Goal: Information Seeking & Learning: Find contact information

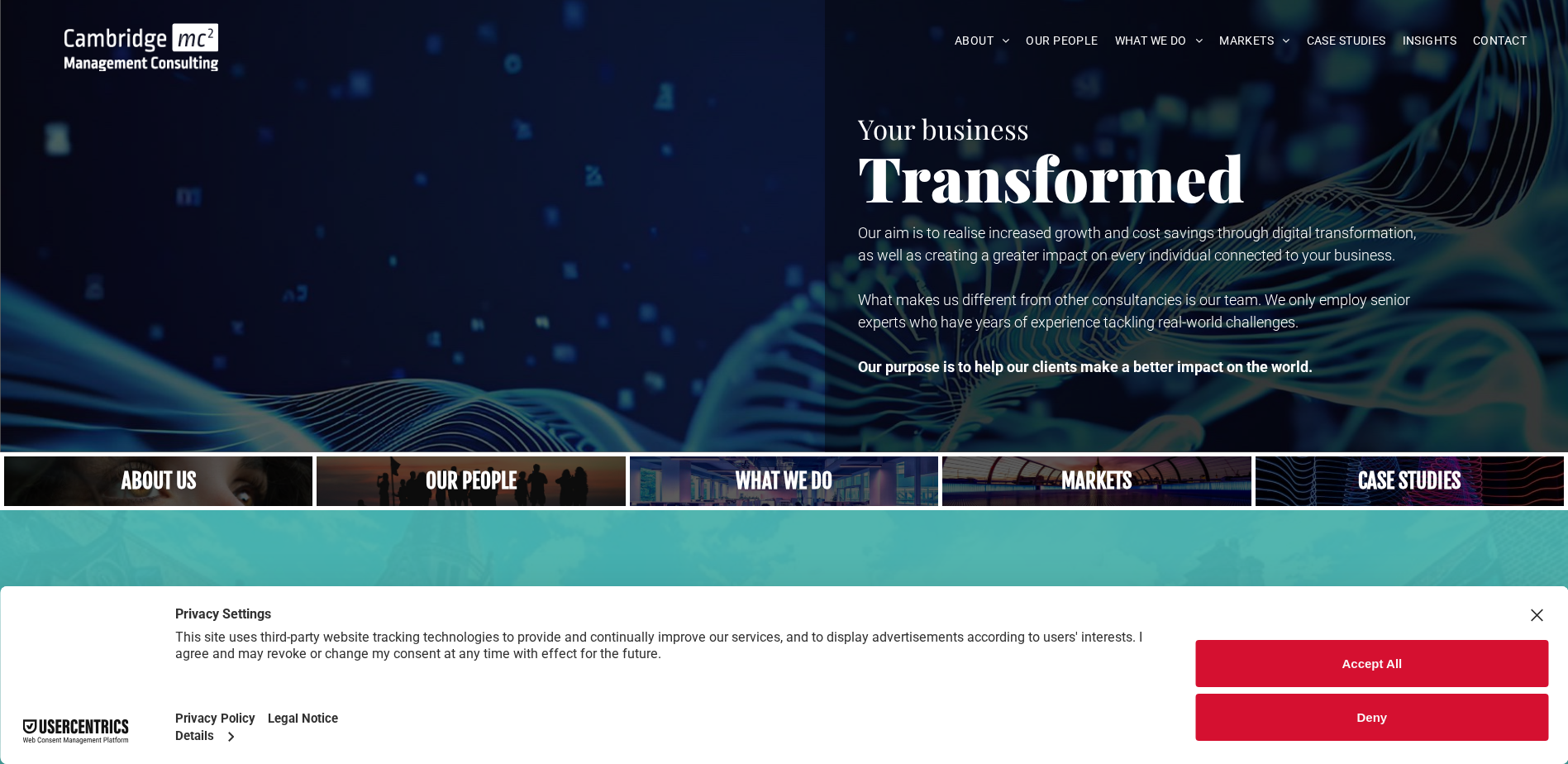
drag, startPoint x: 1331, startPoint y: 650, endPoint x: 1360, endPoint y: 662, distance: 31.4
click at [1343, 654] on button "Accept All" at bounding box center [1372, 663] width 352 height 47
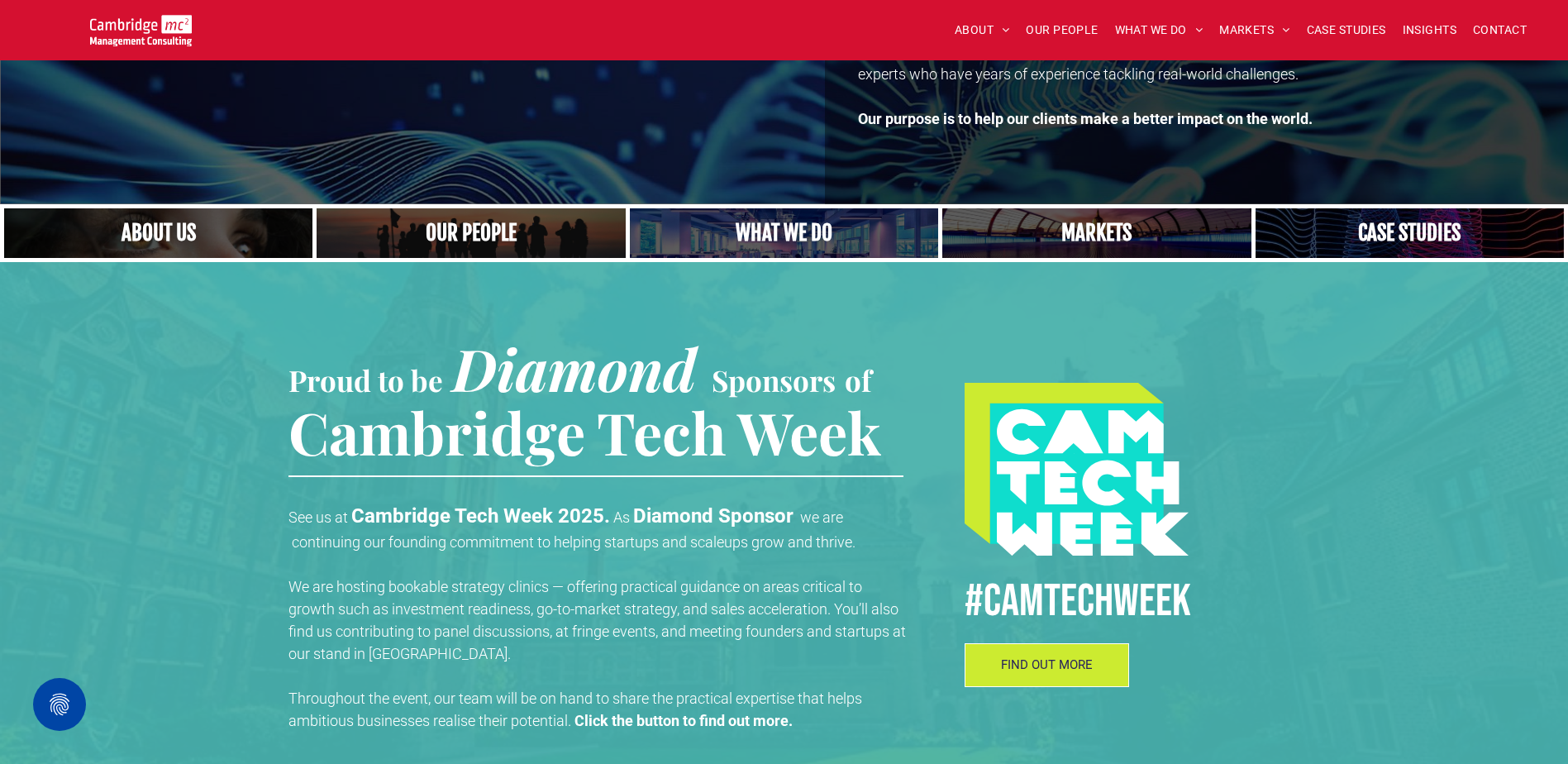
scroll to position [331, 0]
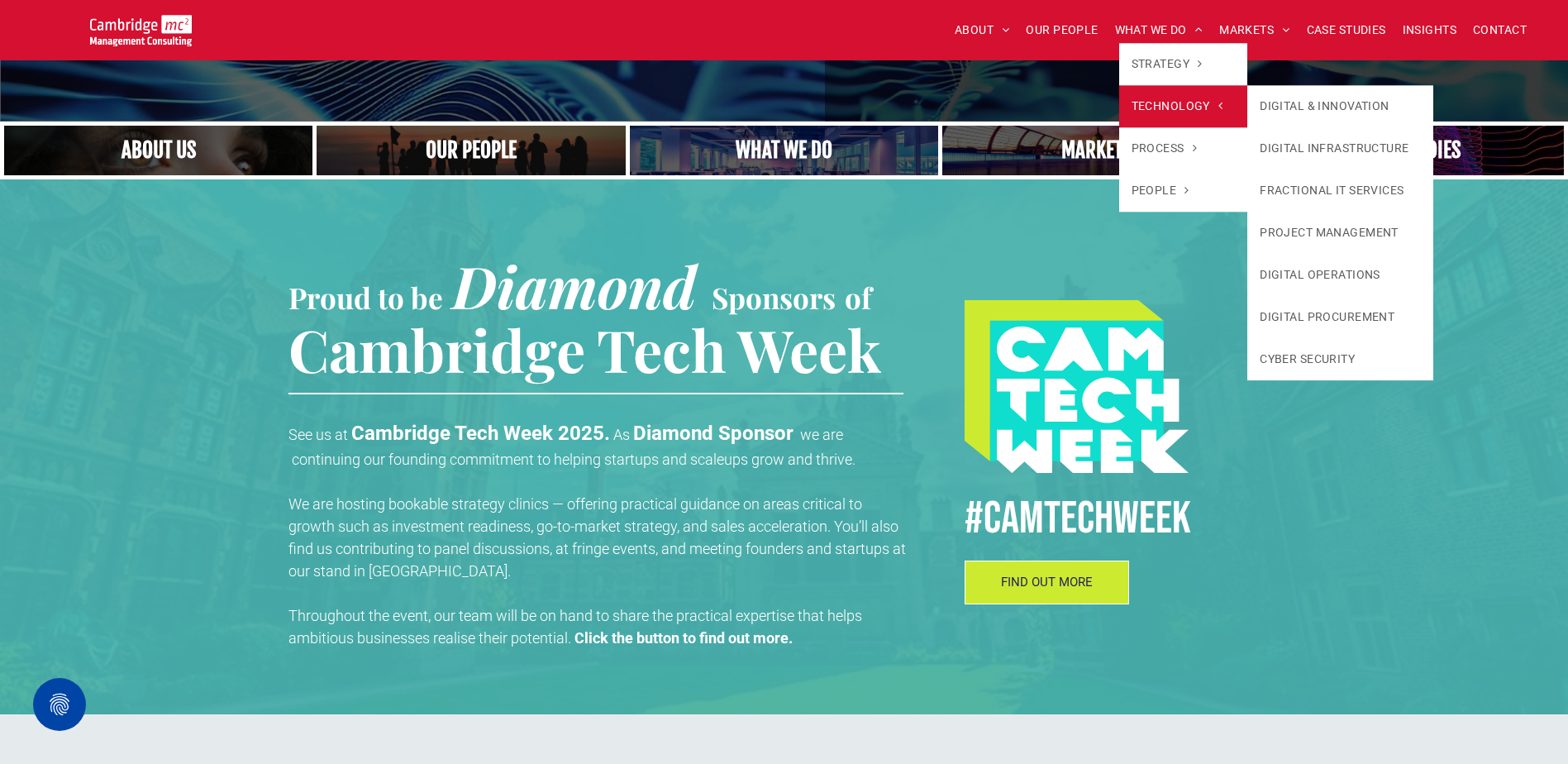
click at [1143, 94] on link "TECHNOLOGY" at bounding box center [1183, 106] width 128 height 43
click at [1176, 117] on link "TECHNOLOGY" at bounding box center [1183, 106] width 128 height 43
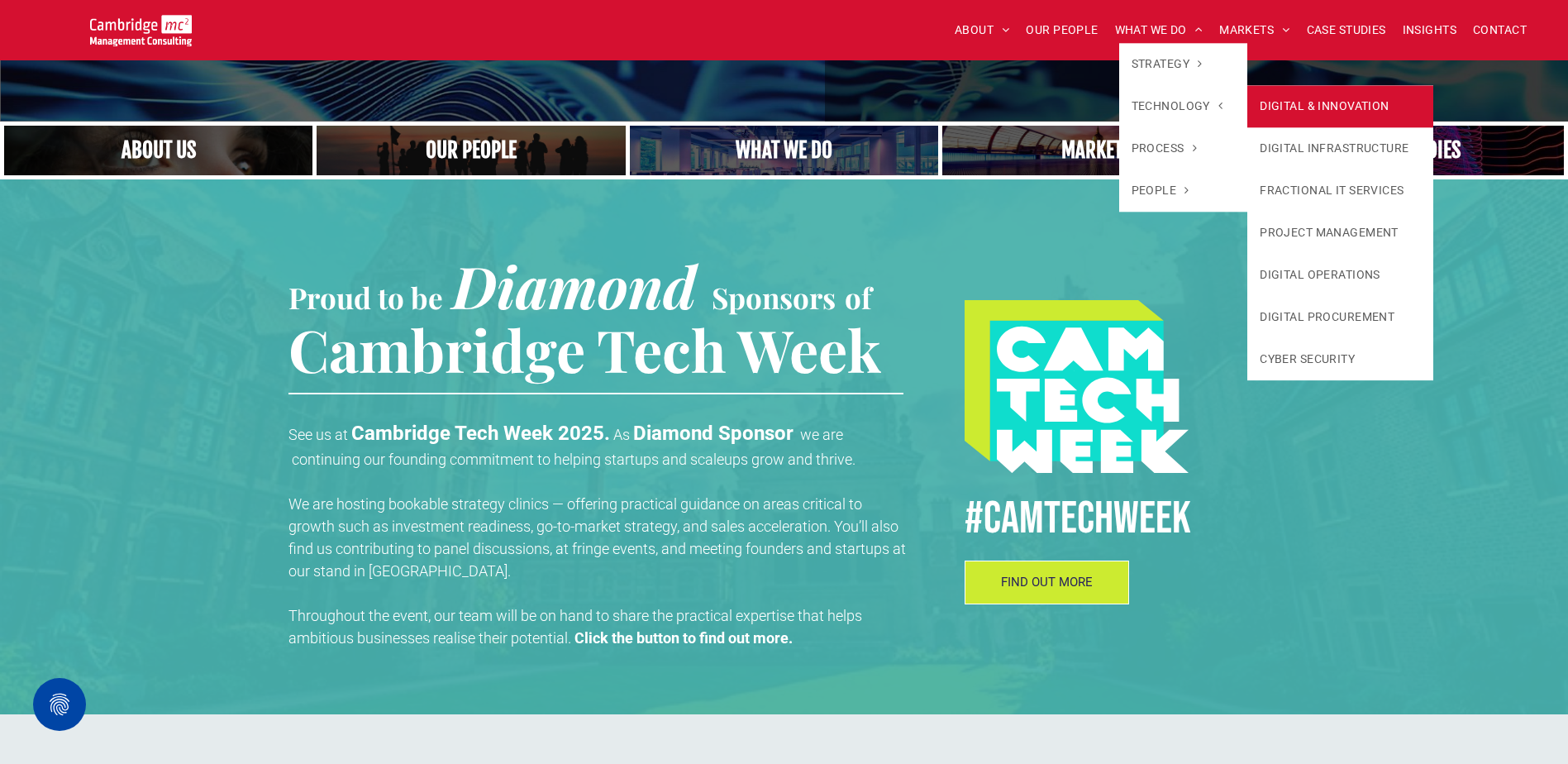
click at [1314, 115] on link "DIGITAL & INNOVATION" at bounding box center [1340, 106] width 186 height 43
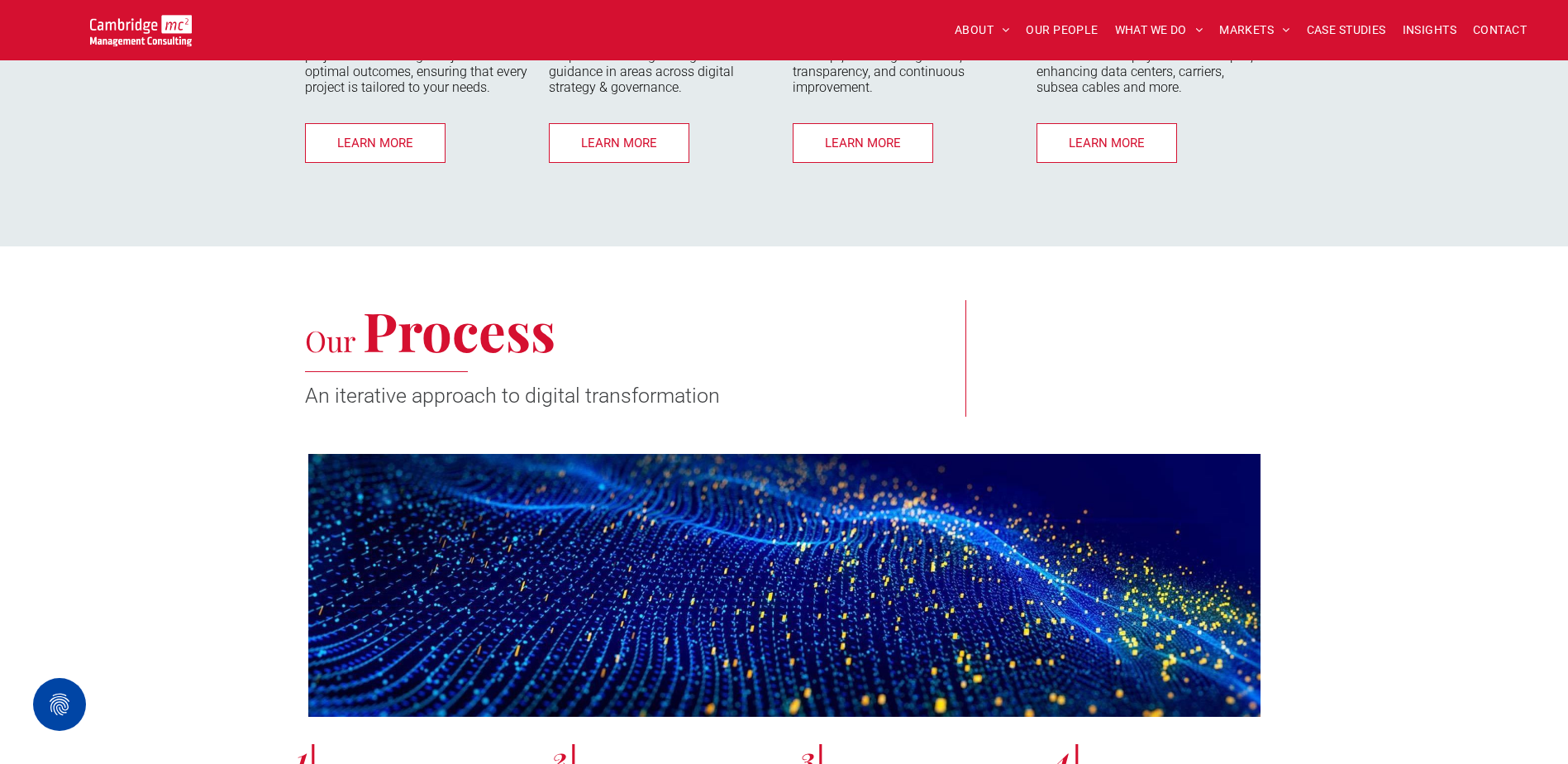
scroll to position [4462, 0]
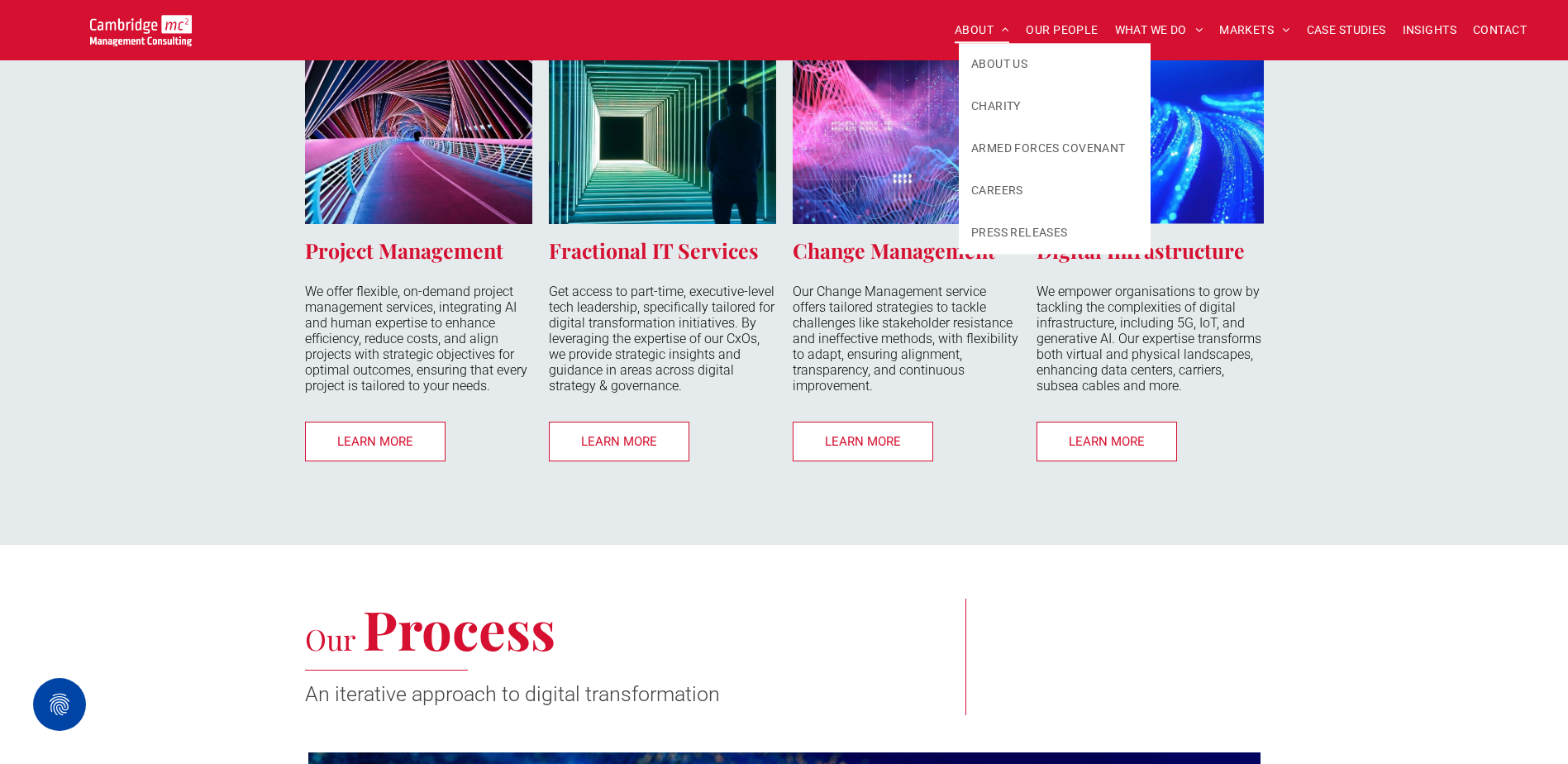
click at [955, 30] on span "ABOUT" at bounding box center [982, 30] width 56 height 26
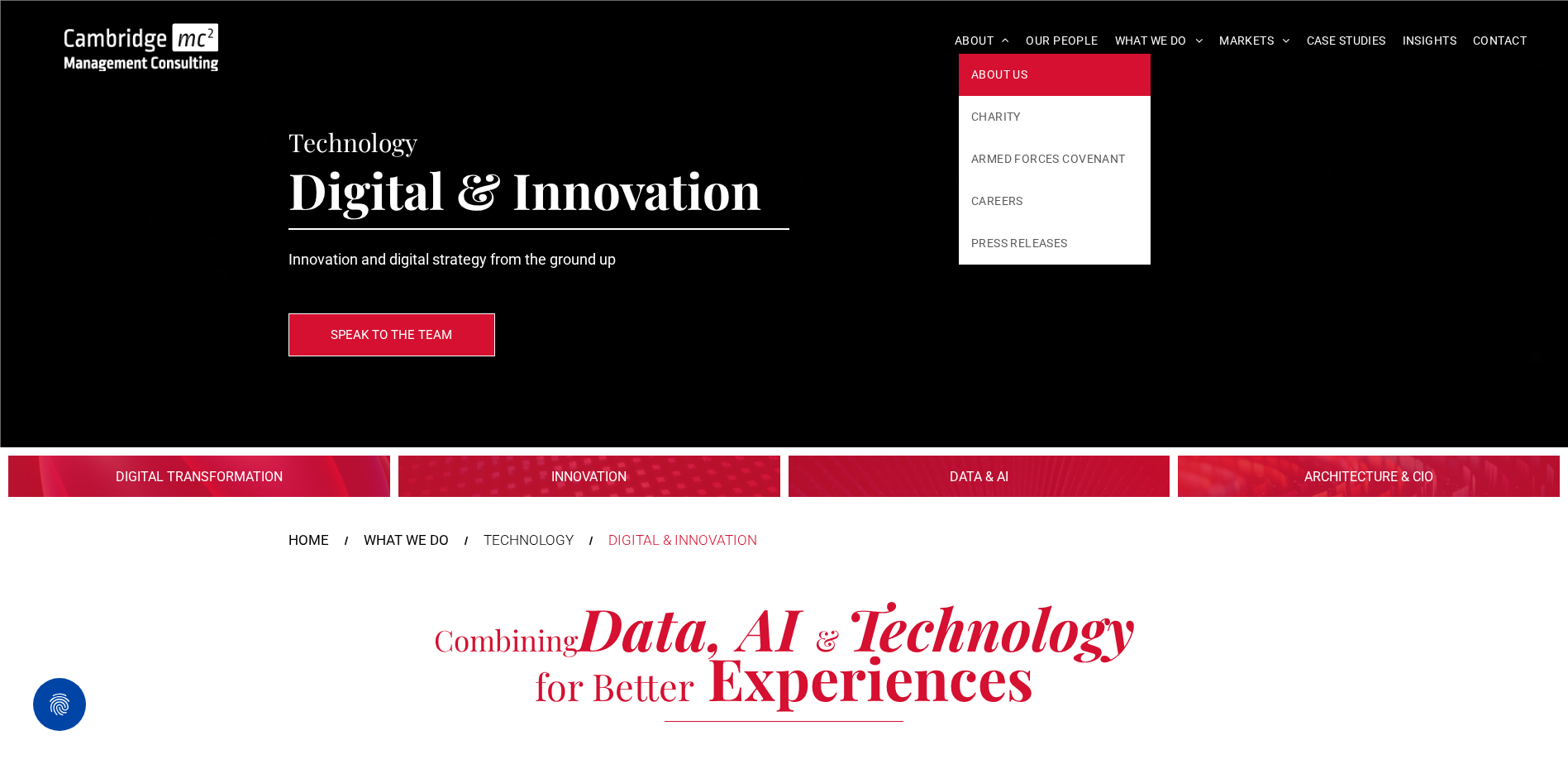
click at [1003, 77] on span "ABOUT US" at bounding box center [998, 75] width 56 height 17
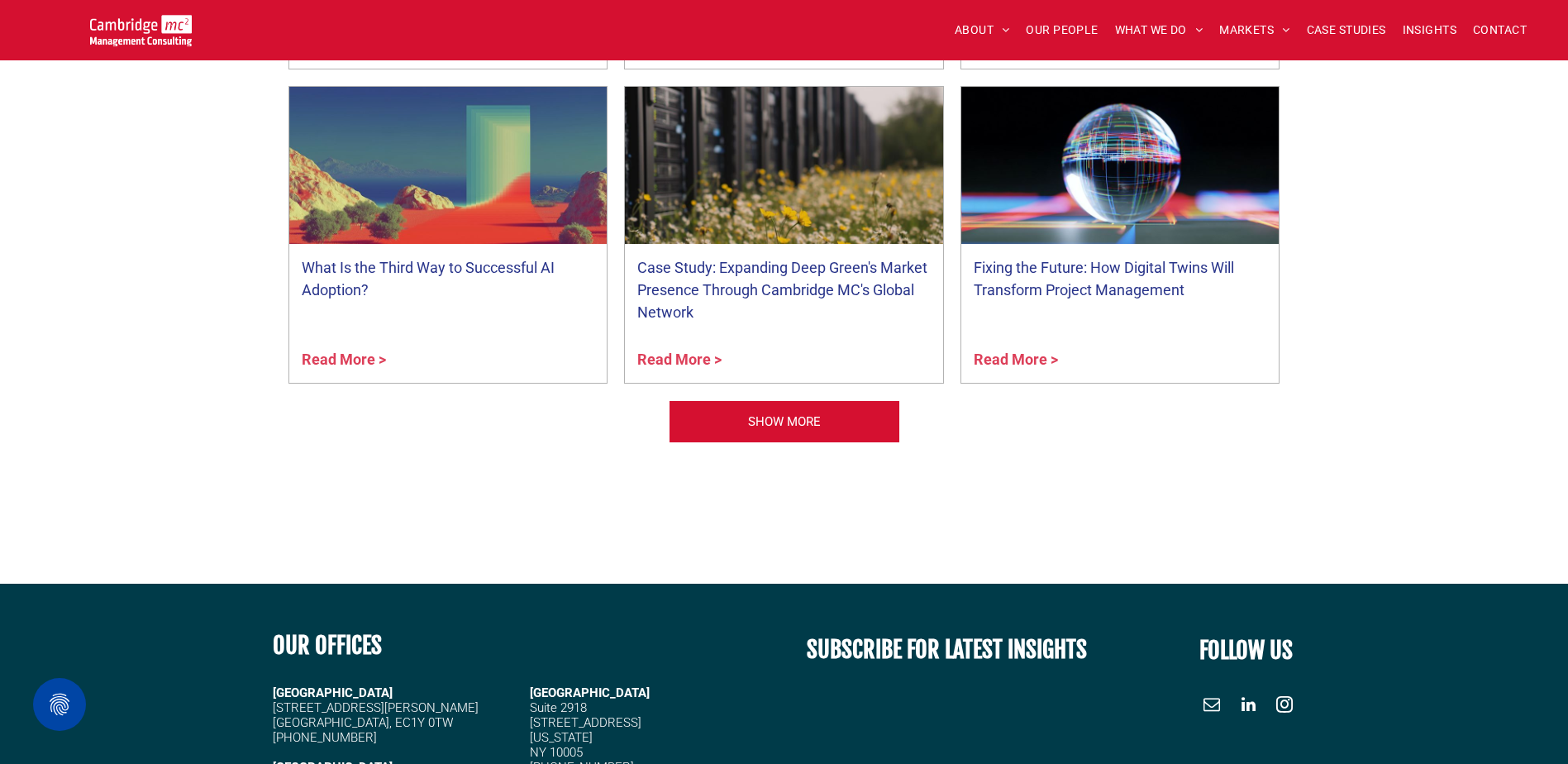
scroll to position [3927, 0]
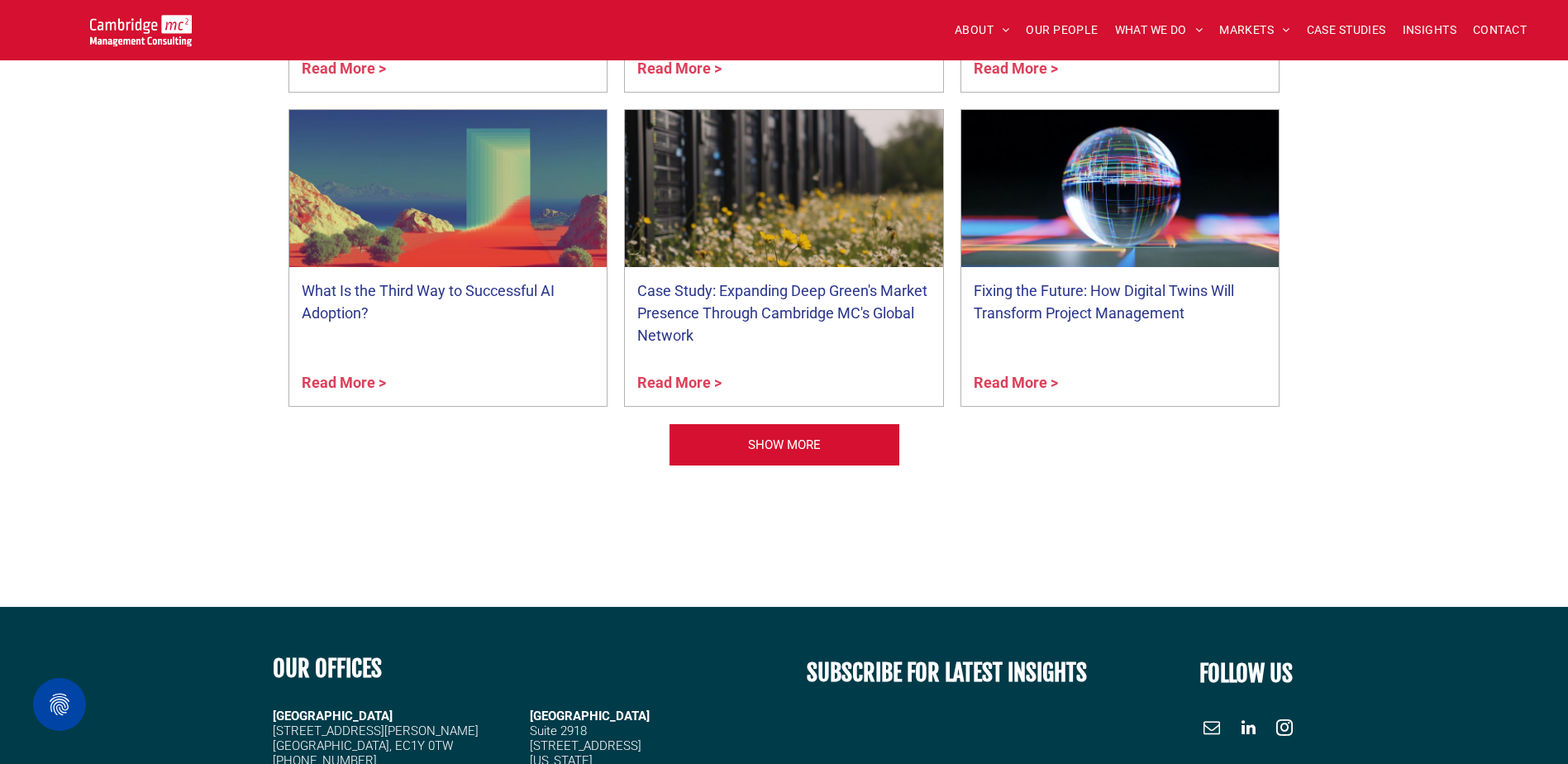
click at [1053, 16] on nav "ABOUT ABOUT US CHARITY ARMED FORCES COVENANT CAREERS PRESS RELEASES OUR PEOPLE …" at bounding box center [1170, 30] width 753 height 36
click at [1056, 29] on span "OUR PEOPLE" at bounding box center [1061, 30] width 72 height 26
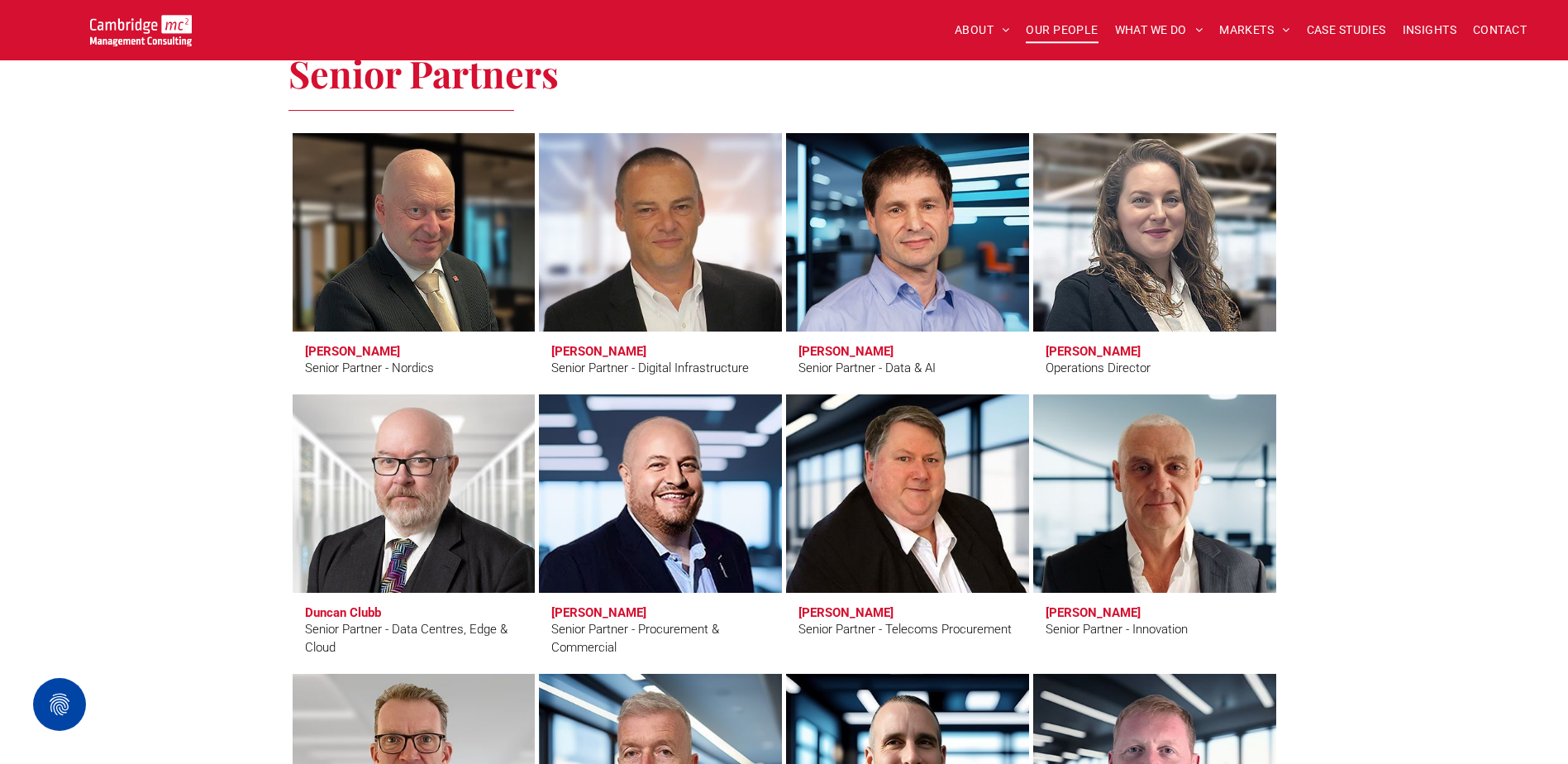
scroll to position [1900, 0]
